Goal: Communication & Community: Share content

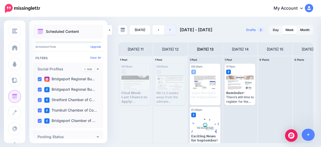
click at [168, 30] on link at bounding box center [170, 29] width 12 height 9
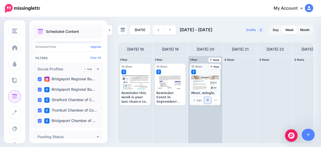
click at [206, 100] on img at bounding box center [207, 100] width 3 height 3
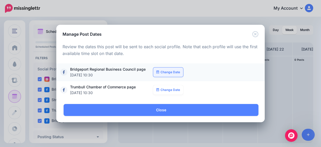
click at [169, 72] on link "Change Date" at bounding box center [168, 71] width 30 height 9
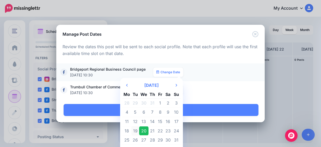
click at [133, 130] on td "19" at bounding box center [135, 130] width 8 height 9
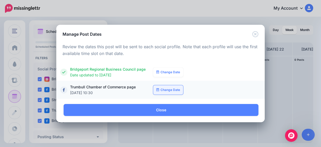
click at [164, 91] on link "Change Date" at bounding box center [168, 89] width 30 height 9
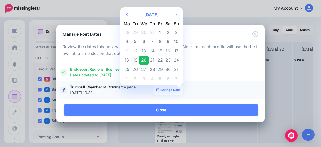
click at [135, 60] on td "19" at bounding box center [135, 59] width 8 height 9
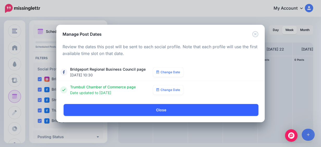
click at [155, 110] on link "Close" at bounding box center [161, 110] width 195 height 12
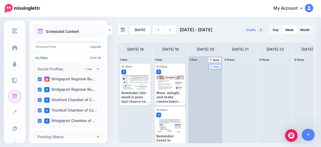
click at [211, 66] on icon at bounding box center [211, 67] width 2 height 2
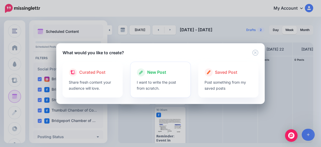
click at [175, 76] on div "New Post" at bounding box center [161, 72] width 48 height 8
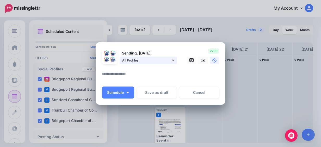
click at [162, 61] on span "All Profiles" at bounding box center [146, 60] width 48 height 5
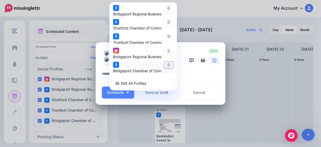
click at [167, 65] on icon at bounding box center [168, 65] width 3 height 3
click at [169, 51] on link at bounding box center [168, 50] width 9 height 7
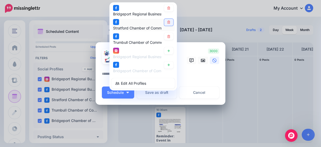
click at [165, 19] on link at bounding box center [168, 22] width 9 height 7
click at [190, 76] on textarea at bounding box center [162, 76] width 120 height 10
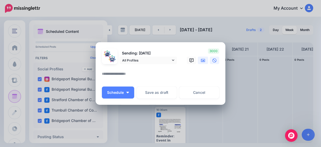
click at [199, 57] on link at bounding box center [203, 60] width 10 height 8
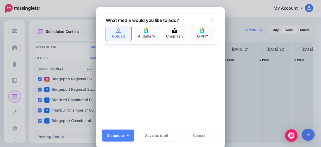
click at [118, 36] on link "Upload" at bounding box center [119, 33] width 26 height 15
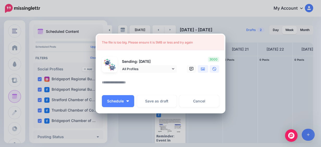
click at [201, 69] on icon at bounding box center [203, 69] width 4 height 4
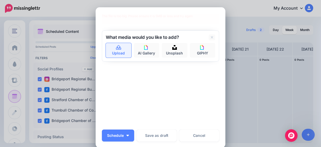
click at [116, 48] on icon at bounding box center [118, 47] width 5 height 5
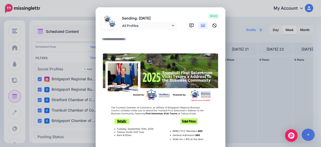
click at [127, 40] on textarea at bounding box center [162, 41] width 120 height 10
paste textarea "**********"
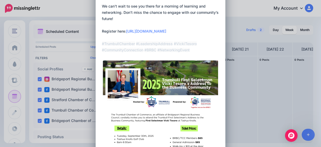
scroll to position [108, 0]
drag, startPoint x: 197, startPoint y: 44, endPoint x: 177, endPoint y: 42, distance: 20.4
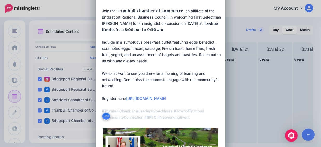
scroll to position [34, 0]
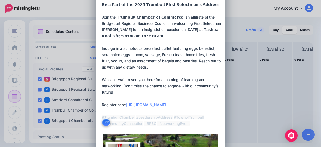
type textarea "**********"
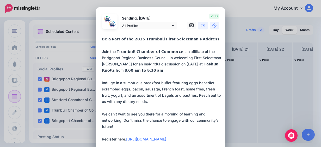
click at [216, 26] on link at bounding box center [214, 26] width 9 height 8
click at [198, 26] on link at bounding box center [203, 26] width 10 height 8
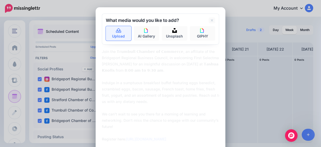
click at [123, 36] on link "Upload" at bounding box center [119, 33] width 26 height 15
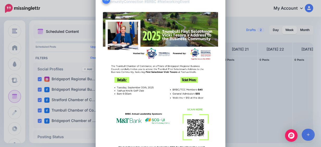
scroll to position [246, 0]
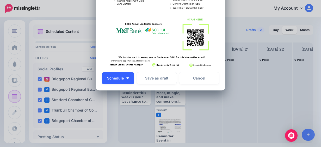
click at [124, 80] on button "Schedule" at bounding box center [118, 78] width 32 height 12
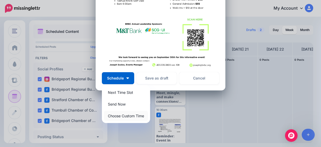
click at [125, 115] on link "Choose Custom Time" at bounding box center [126, 116] width 44 height 10
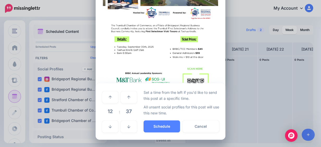
scroll to position [197, 0]
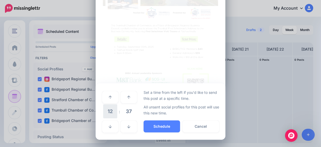
click at [113, 114] on span "12" at bounding box center [110, 111] width 14 height 14
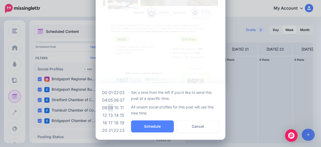
click at [110, 105] on td "09" at bounding box center [111, 108] width 6 height 8
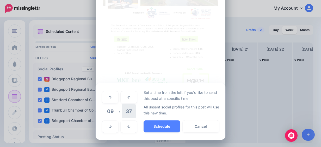
click at [128, 109] on span "37" at bounding box center [129, 111] width 14 height 14
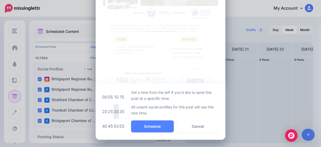
click at [113, 111] on td "30" at bounding box center [116, 111] width 6 height 15
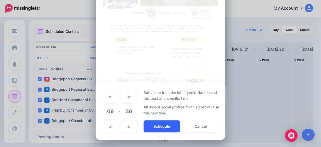
click at [152, 125] on button "Schedule" at bounding box center [161, 126] width 36 height 12
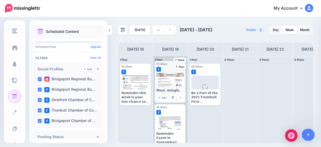
scroll to position [0, 0]
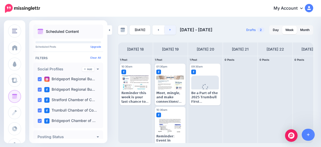
click at [169, 30] on icon at bounding box center [169, 29] width 1 height 3
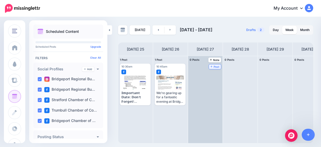
click at [219, 66] on span "Post" at bounding box center [214, 66] width 9 height 3
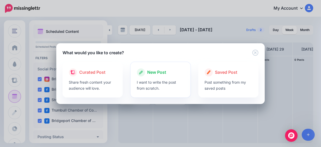
click at [159, 77] on div at bounding box center [161, 78] width 48 height 3
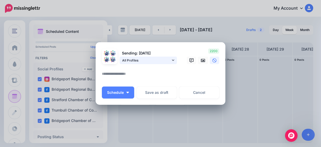
click at [166, 63] on link "All Profiles" at bounding box center [148, 60] width 57 height 8
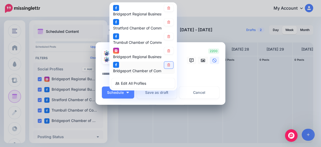
click at [169, 65] on link at bounding box center [168, 64] width 9 height 7
click at [167, 52] on icon at bounding box center [168, 50] width 3 height 3
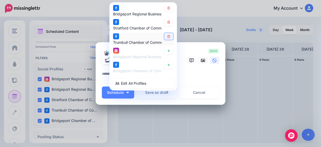
click at [165, 38] on link at bounding box center [168, 36] width 9 height 7
click at [168, 24] on link at bounding box center [168, 22] width 9 height 7
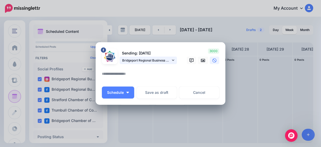
click at [169, 61] on link "Bridgeport Regional Business Council page" at bounding box center [148, 60] width 57 height 8
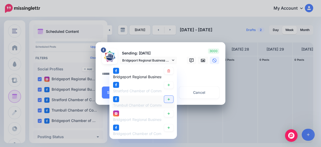
click at [164, 99] on link at bounding box center [168, 99] width 9 height 7
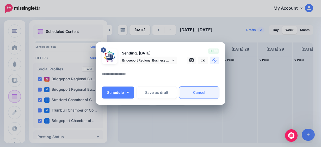
click at [189, 92] on link "Cancel" at bounding box center [199, 92] width 40 height 12
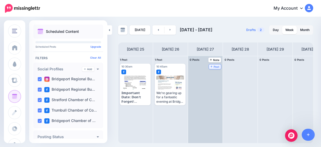
click at [215, 67] on span "Post" at bounding box center [214, 66] width 9 height 3
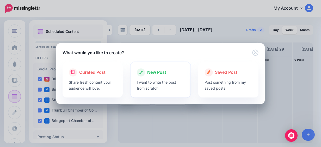
click at [158, 77] on div at bounding box center [161, 78] width 48 height 3
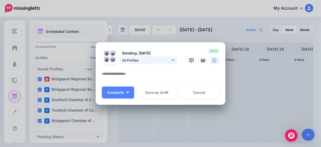
click at [172, 61] on icon at bounding box center [173, 60] width 2 height 4
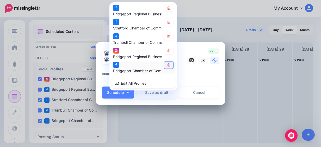
click at [171, 62] on link at bounding box center [168, 64] width 9 height 7
click at [169, 50] on link at bounding box center [168, 50] width 9 height 7
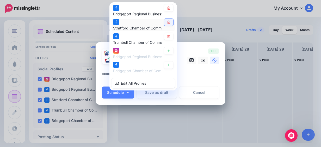
click at [169, 23] on link at bounding box center [168, 22] width 9 height 7
click at [203, 76] on textarea at bounding box center [162, 76] width 120 height 10
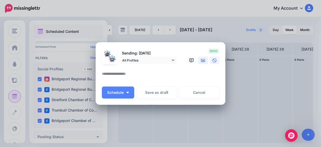
click at [201, 61] on icon at bounding box center [203, 60] width 4 height 3
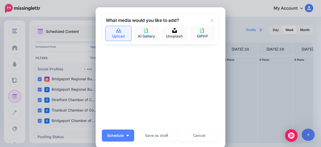
click at [123, 35] on link "Upload" at bounding box center [119, 33] width 26 height 15
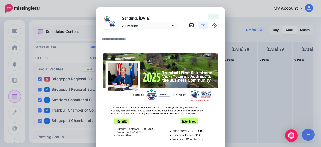
click at [150, 37] on textarea at bounding box center [162, 41] width 120 height 10
paste textarea "**********"
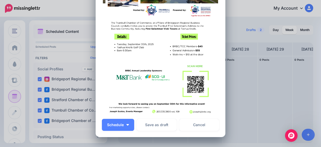
scroll to position [234, 0]
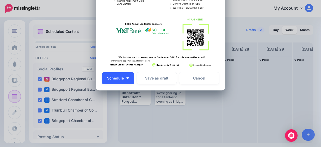
type textarea "**********"
click at [116, 80] on span "Schedule" at bounding box center [115, 78] width 17 height 4
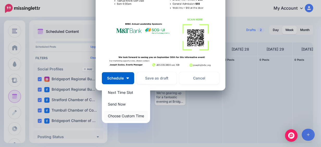
click at [121, 114] on link "Choose Custom Time" at bounding box center [126, 116] width 44 height 10
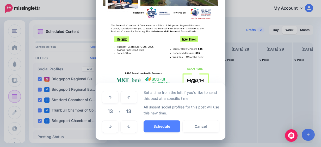
scroll to position [184, 0]
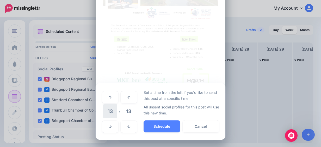
click at [112, 109] on span "13" at bounding box center [110, 111] width 14 height 14
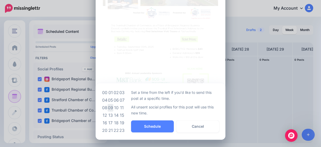
click at [110, 108] on td "09" at bounding box center [111, 108] width 6 height 8
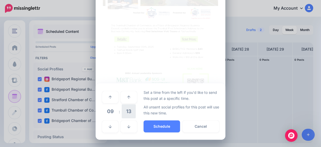
click at [123, 110] on span "13" at bounding box center [129, 111] width 14 height 14
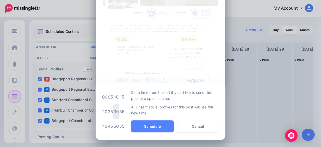
drag, startPoint x: 115, startPoint y: 110, endPoint x: 151, endPoint y: 115, distance: 36.7
click at [115, 110] on td "30" at bounding box center [116, 111] width 6 height 15
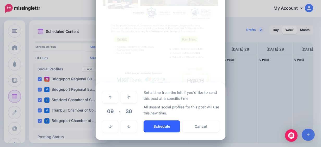
click at [157, 125] on button "Schedule" at bounding box center [161, 126] width 36 height 12
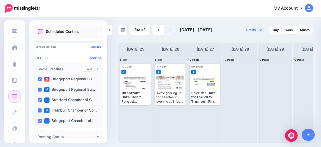
click at [171, 28] on link at bounding box center [170, 29] width 12 height 9
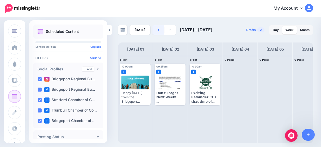
click at [156, 29] on link at bounding box center [158, 29] width 12 height 9
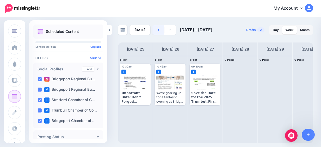
click at [154, 33] on link at bounding box center [158, 29] width 12 height 9
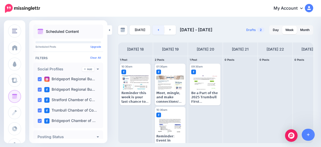
click at [158, 30] on icon at bounding box center [158, 30] width 1 height 2
